Goal: Transaction & Acquisition: Purchase product/service

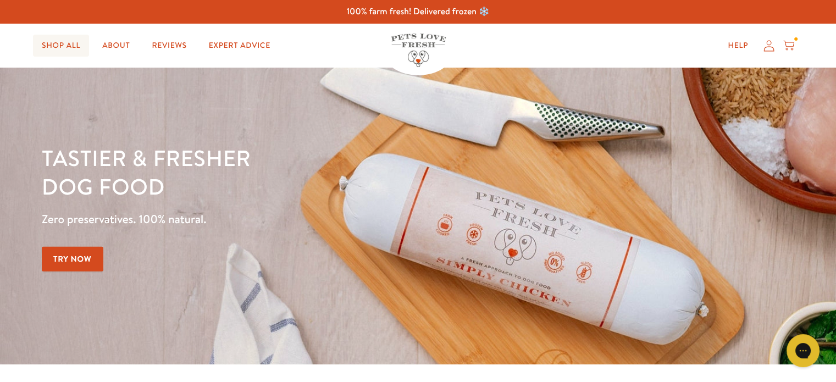
click at [67, 49] on link "Shop All" at bounding box center [61, 46] width 56 height 22
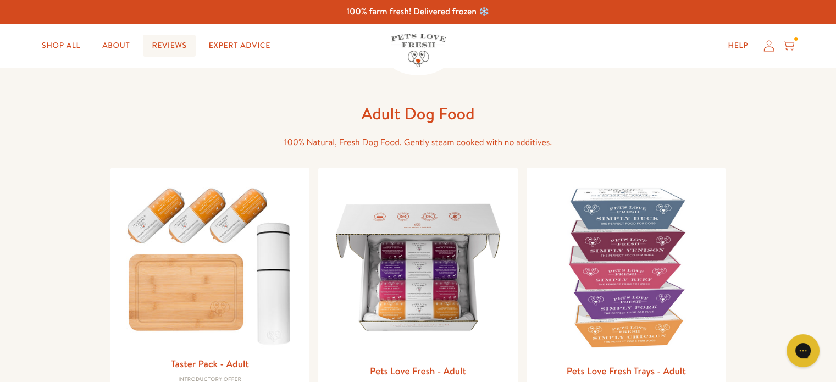
click at [181, 47] on link "Reviews" at bounding box center [169, 46] width 52 height 22
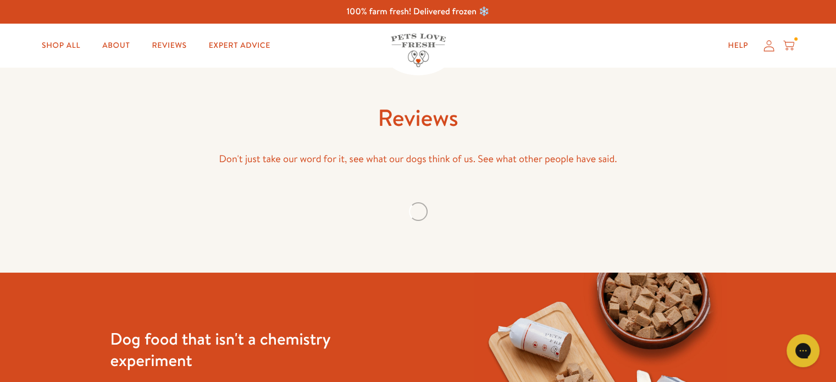
scroll to position [55, 0]
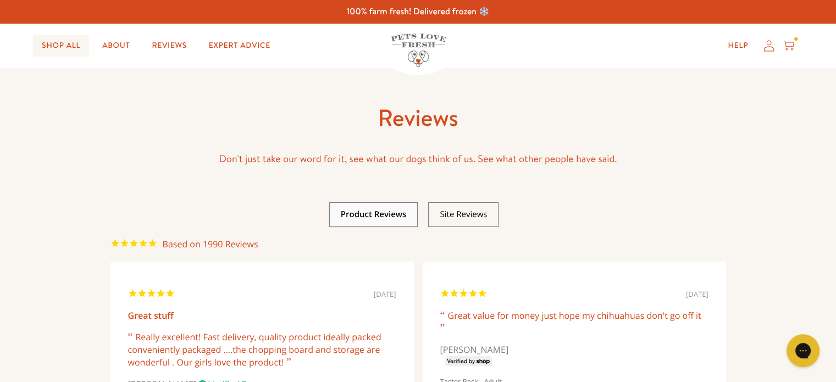
click at [63, 48] on link "Shop All" at bounding box center [61, 46] width 56 height 22
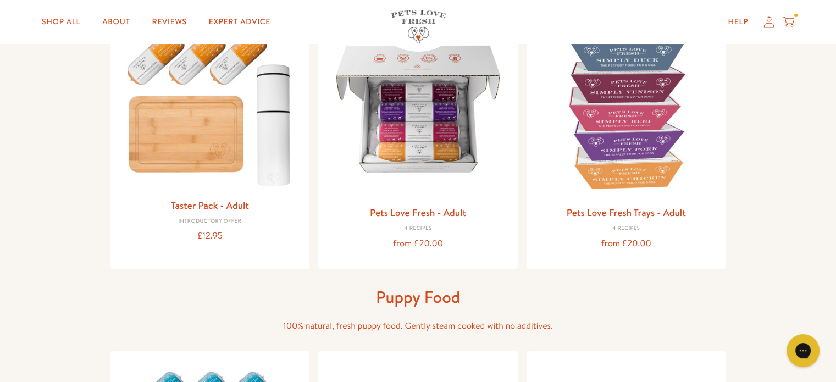
scroll to position [165, 0]
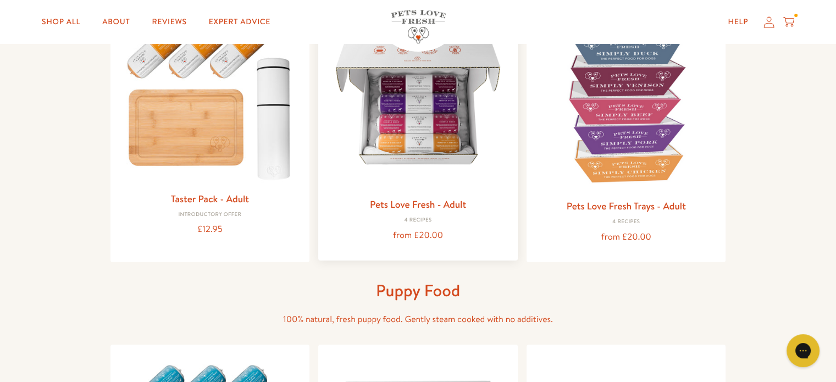
click at [417, 100] on img at bounding box center [418, 101] width 182 height 182
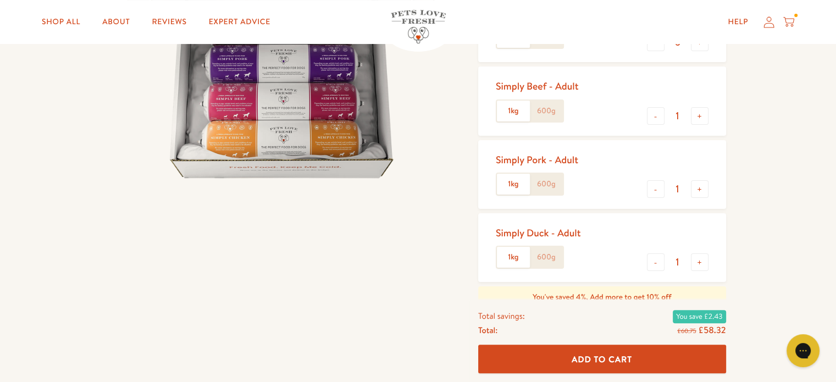
scroll to position [220, 0]
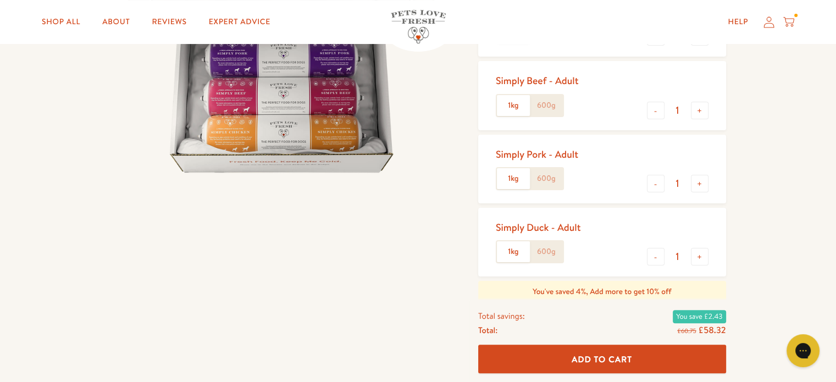
click at [405, 151] on img at bounding box center [280, 53] width 341 height 341
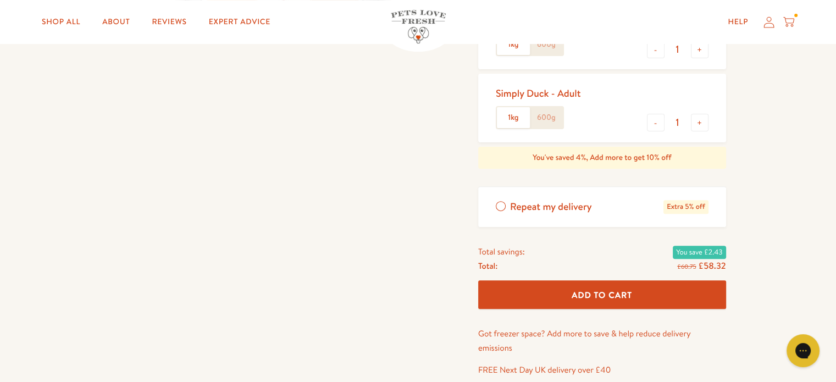
scroll to position [330, 0]
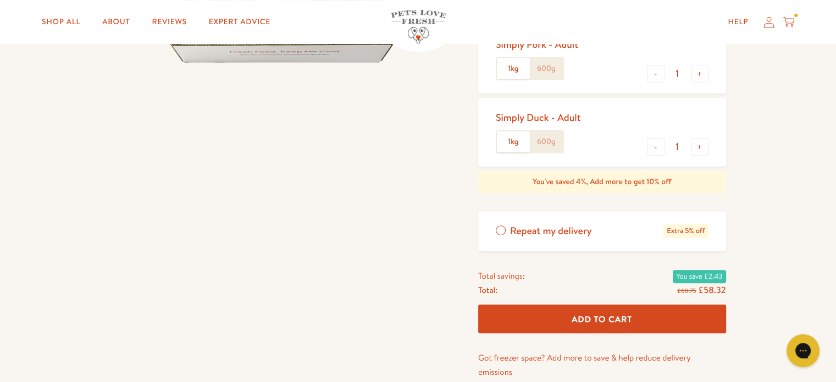
click at [501, 230] on label "Repeat my delivery Extra 5% off" at bounding box center [602, 231] width 248 height 40
click at [0, 0] on input "Repeat my delivery Extra 5% off" at bounding box center [0, 0] width 0 height 0
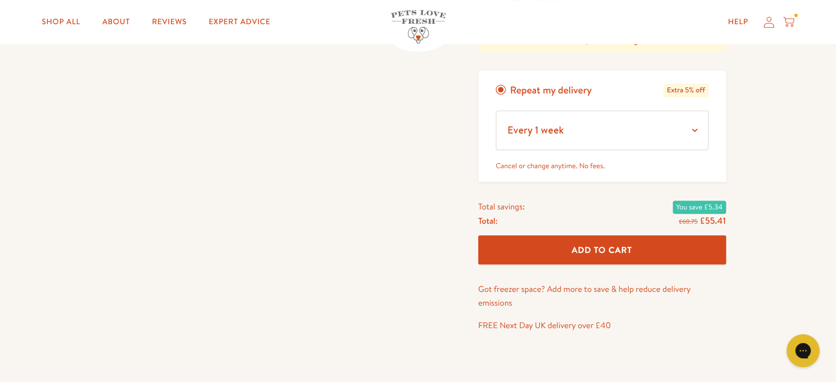
scroll to position [495, 0]
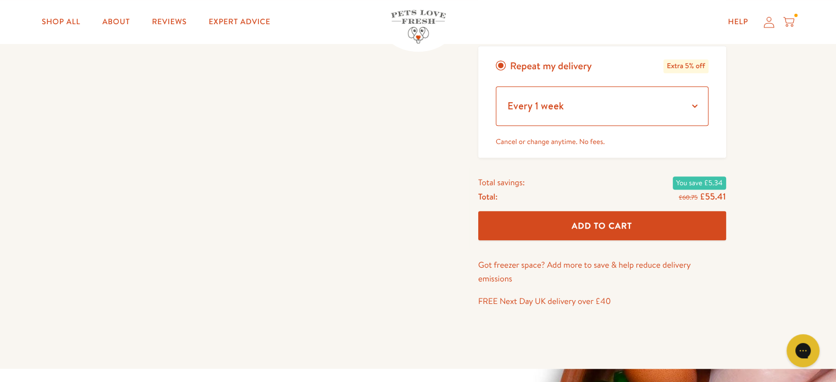
click at [693, 104] on select "Every 1 week Every 2 weeks Every 3 weeks Every 5 weeks Every 7 weeks Every 11 w…" at bounding box center [602, 106] width 213 height 40
select select "Every 6 weeks"
click at [496, 86] on select "Every 1 week Every 2 weeks Every 3 weeks Every 5 weeks Every 7 weeks Every 11 w…" at bounding box center [602, 106] width 213 height 40
click at [594, 224] on span "Add To Cart" at bounding box center [602, 226] width 60 height 12
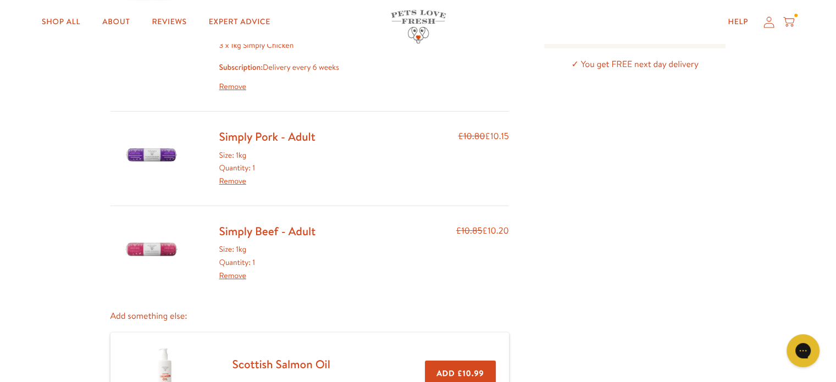
scroll to position [165, 0]
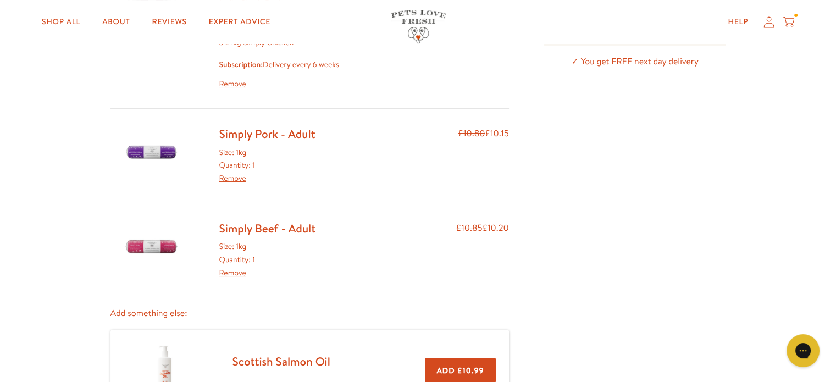
click at [236, 177] on link "Remove" at bounding box center [232, 178] width 27 height 11
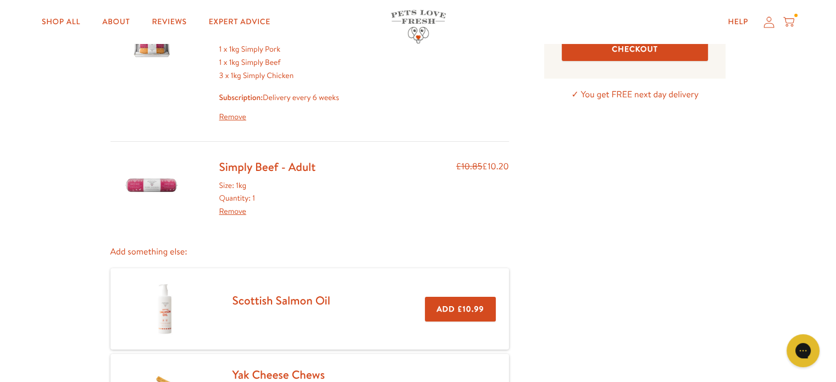
scroll to position [165, 0]
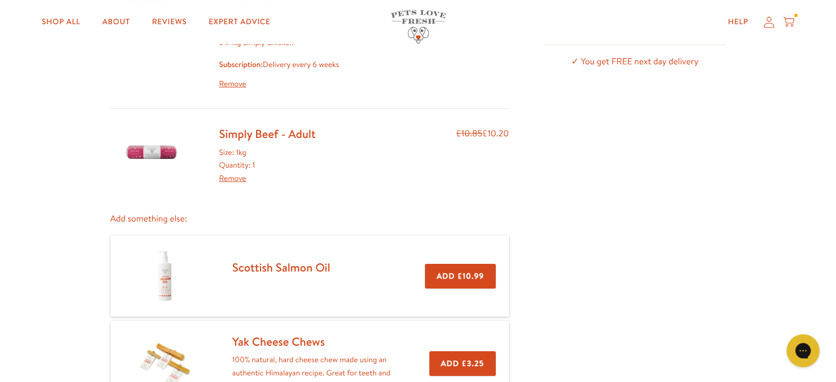
click at [231, 179] on link "Remove" at bounding box center [232, 178] width 27 height 11
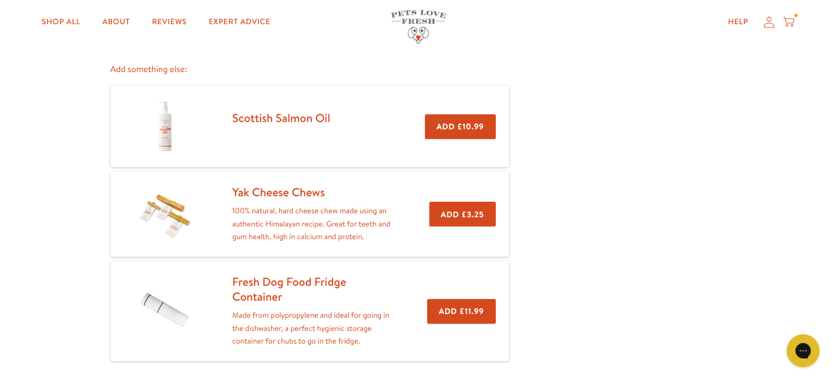
click at [469, 212] on button "Add £3.25" at bounding box center [462, 214] width 67 height 25
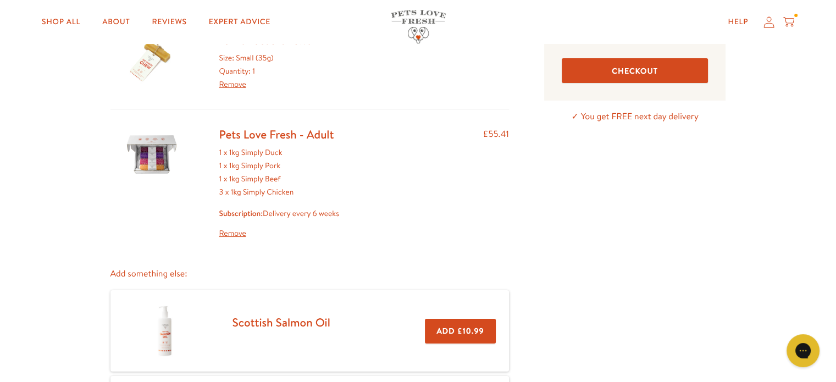
scroll to position [55, 0]
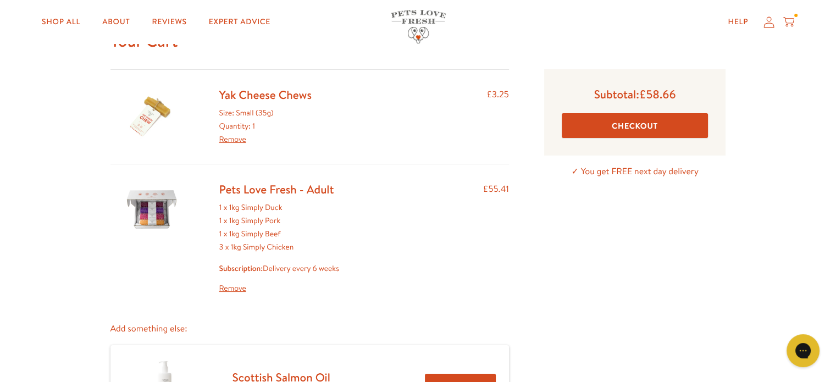
click at [234, 141] on link "Remove" at bounding box center [232, 139] width 27 height 11
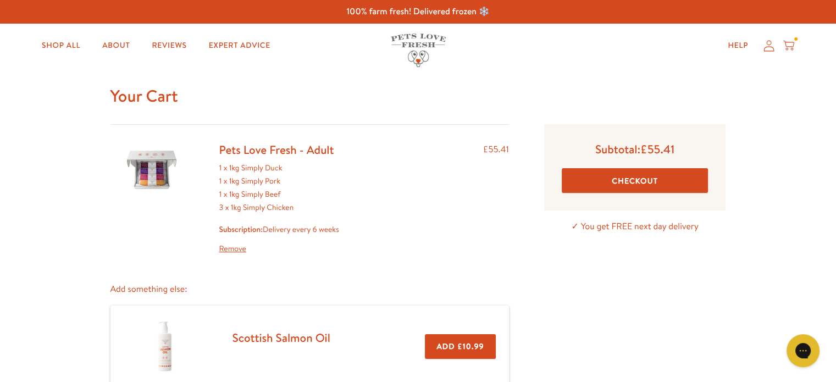
click at [631, 182] on button "Checkout" at bounding box center [635, 180] width 147 height 25
